Goal: Information Seeking & Learning: Learn about a topic

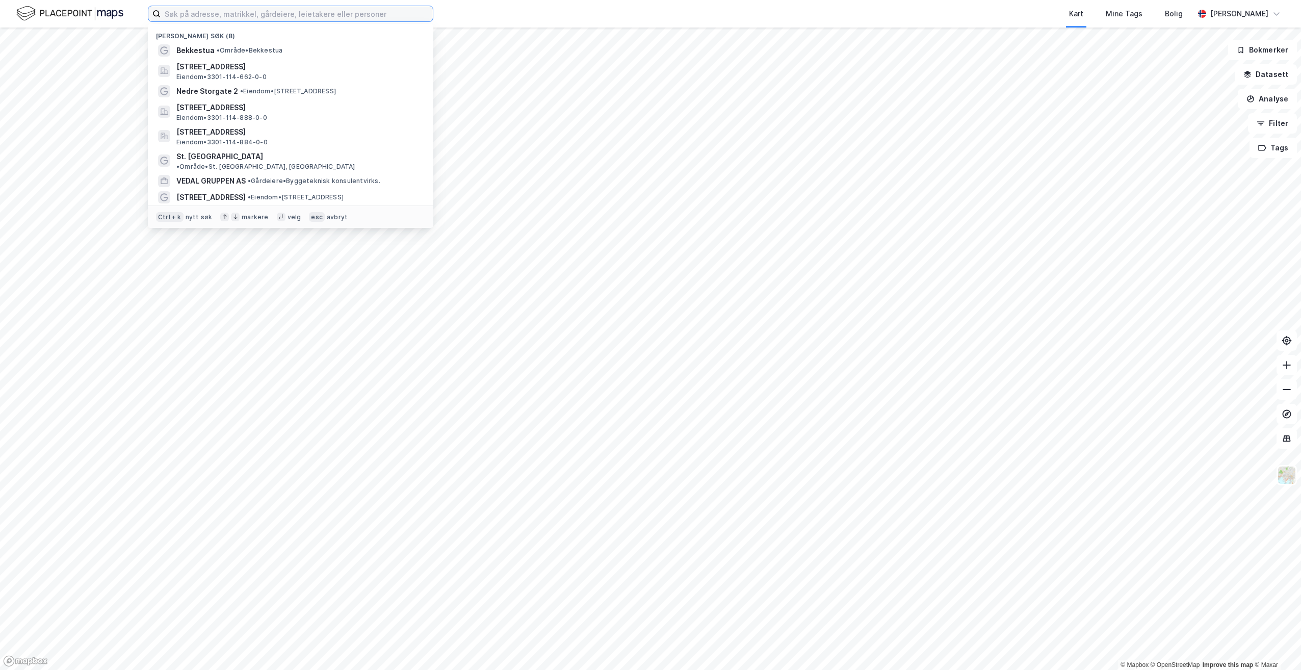
click at [248, 18] on input at bounding box center [297, 13] width 272 height 15
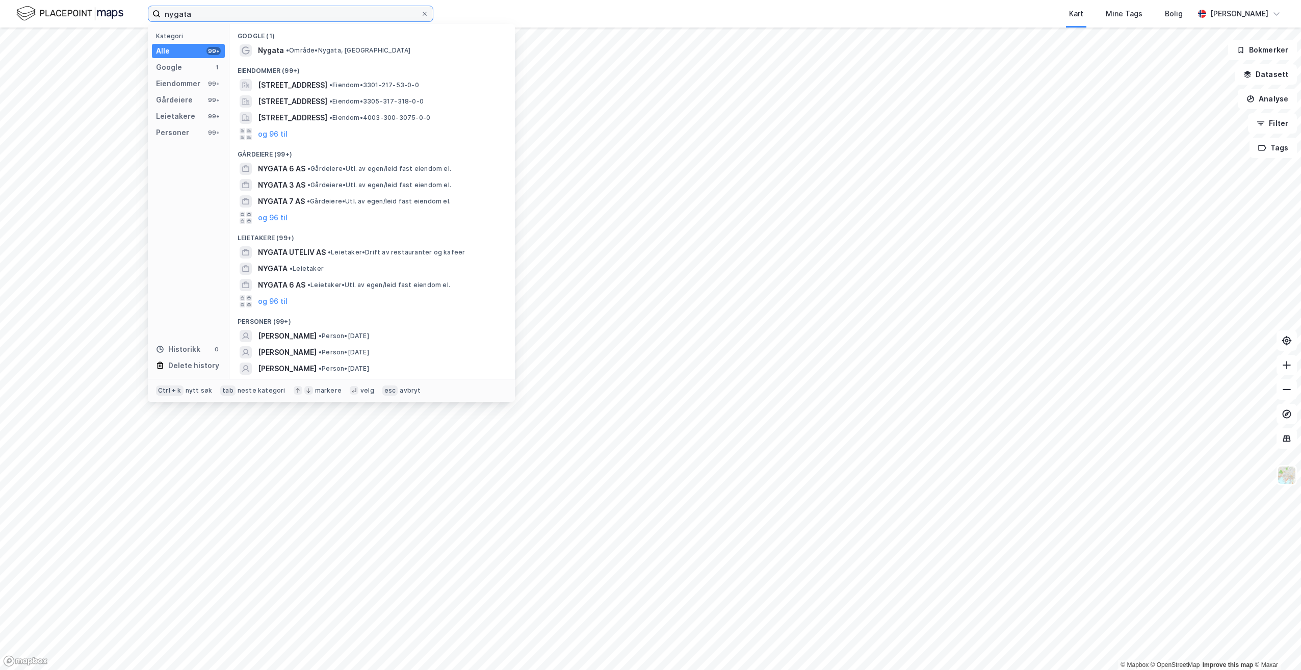
drag, startPoint x: 214, startPoint y: 19, endPoint x: 139, endPoint y: 10, distance: 75.5
click at [139, 10] on div "nygata Kategori Alle 99+ Google 1 Eiendommer 99+ Gårdeiere 99+ Leietakere 99+ P…" at bounding box center [650, 14] width 1301 height 28
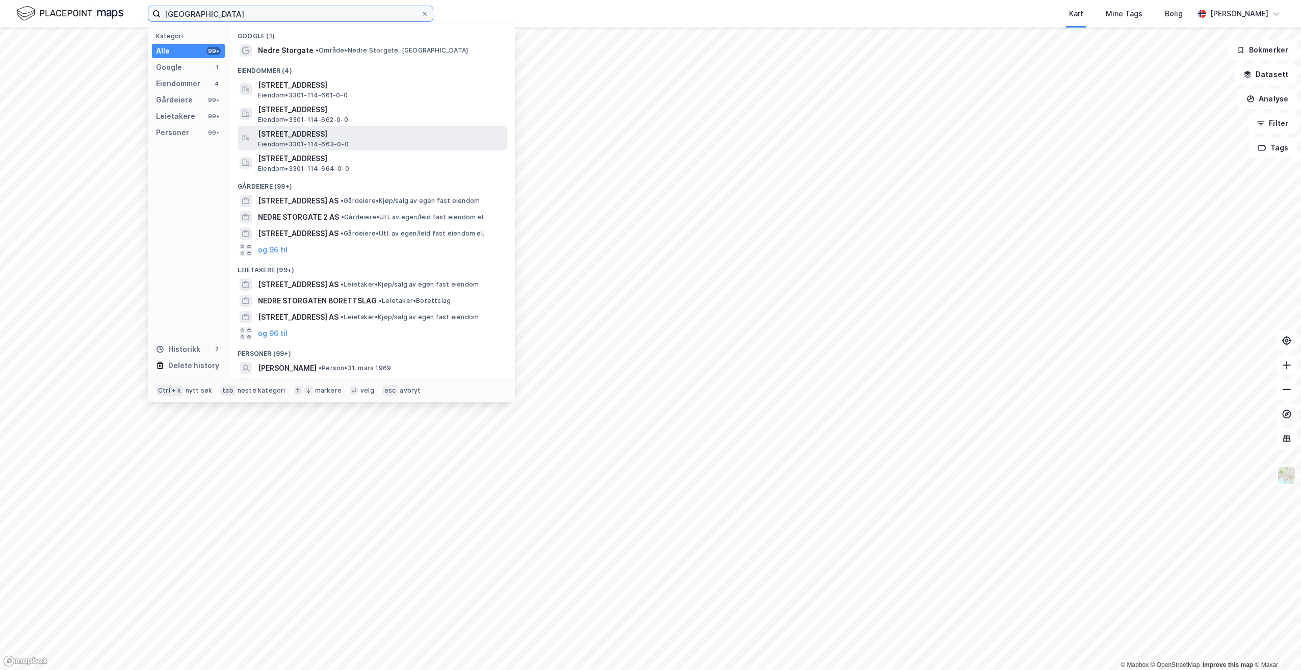
type input "[GEOGRAPHIC_DATA]"
click at [293, 133] on span "[STREET_ADDRESS]" at bounding box center [380, 134] width 245 height 12
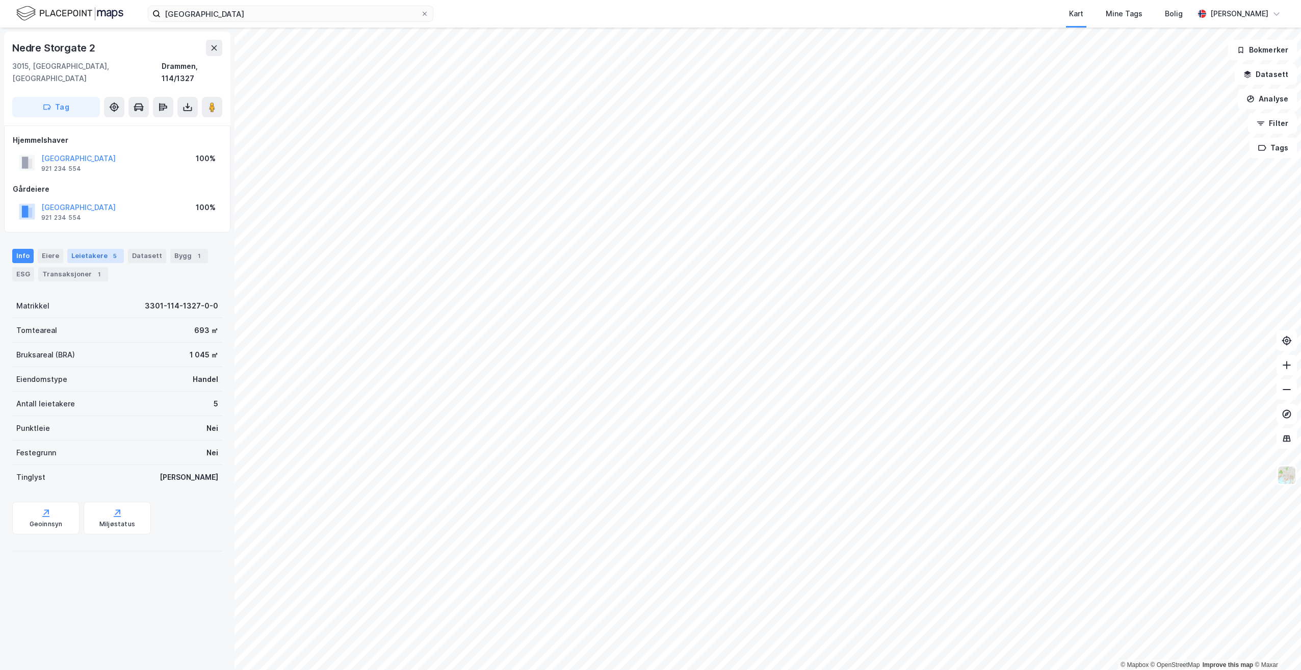
click at [102, 249] on div "Leietakere 5" at bounding box center [95, 256] width 57 height 14
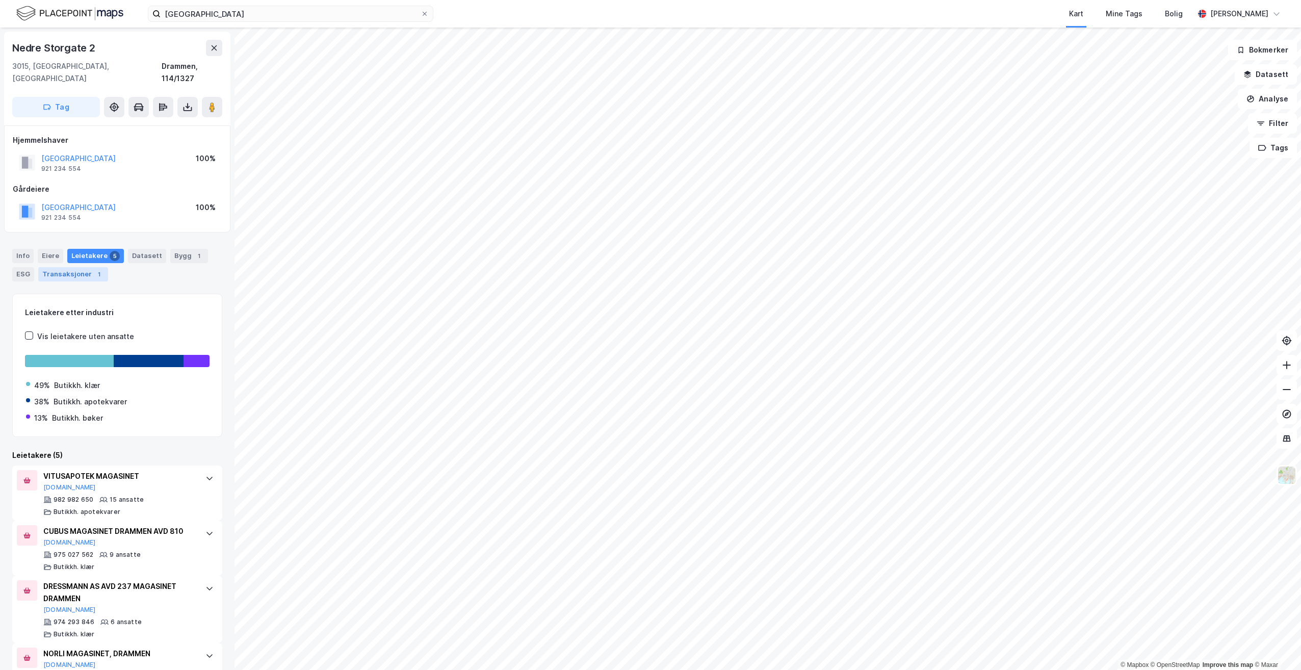
click at [51, 267] on div "Transaksjoner 1" at bounding box center [73, 274] width 70 height 14
